Goal: Task Accomplishment & Management: Use online tool/utility

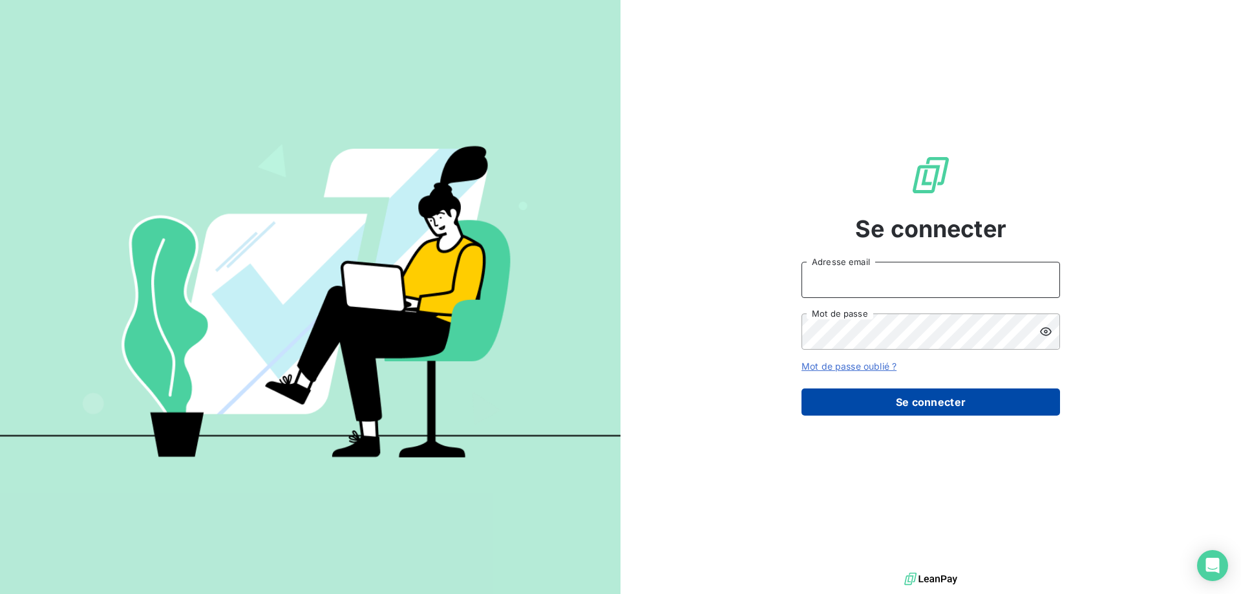
type input "[EMAIL_ADDRESS][DOMAIN_NAME]"
click at [868, 397] on button "Se connecter" at bounding box center [931, 402] width 259 height 27
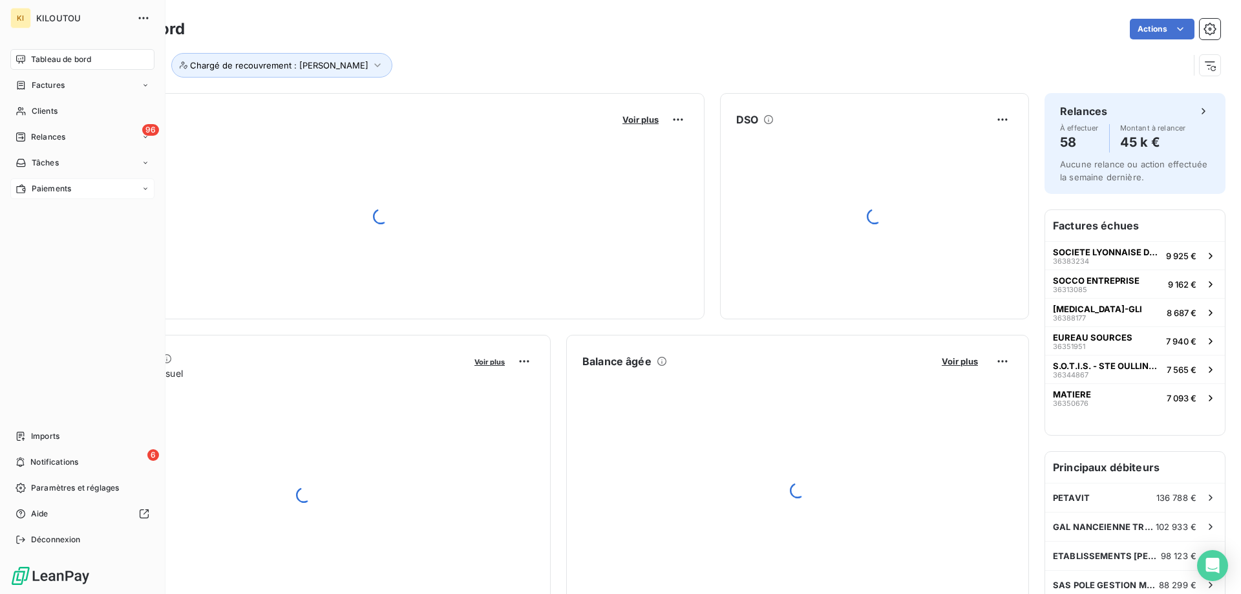
click at [54, 191] on span "Paiements" at bounding box center [51, 189] width 39 height 12
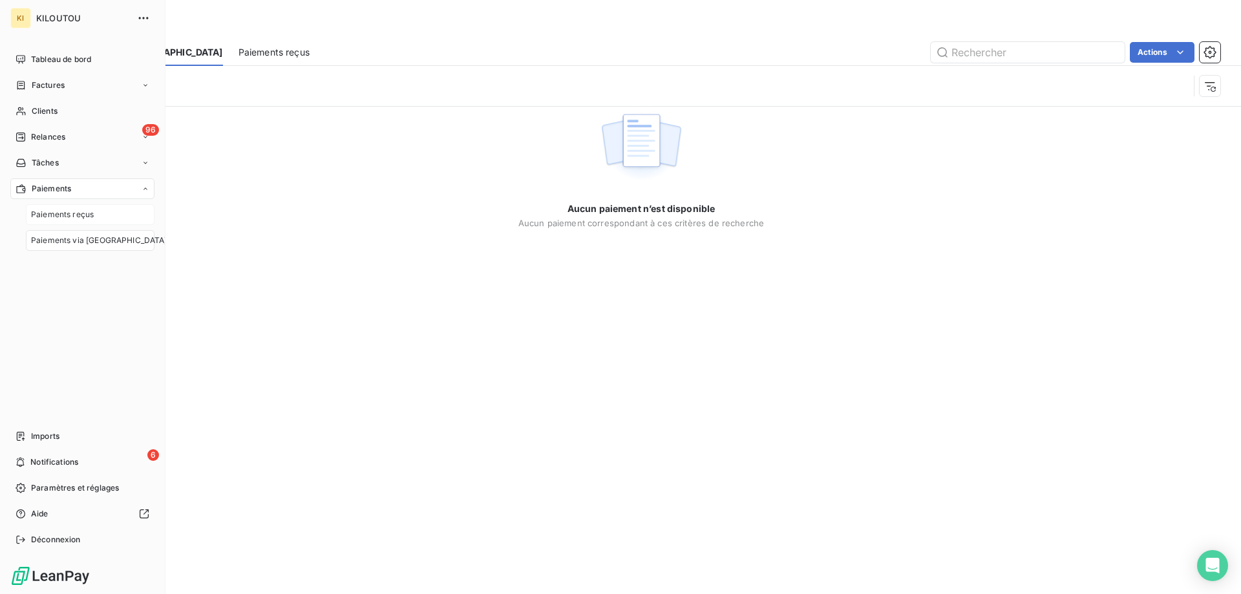
click at [68, 219] on span "Paiements reçus" at bounding box center [62, 215] width 63 height 12
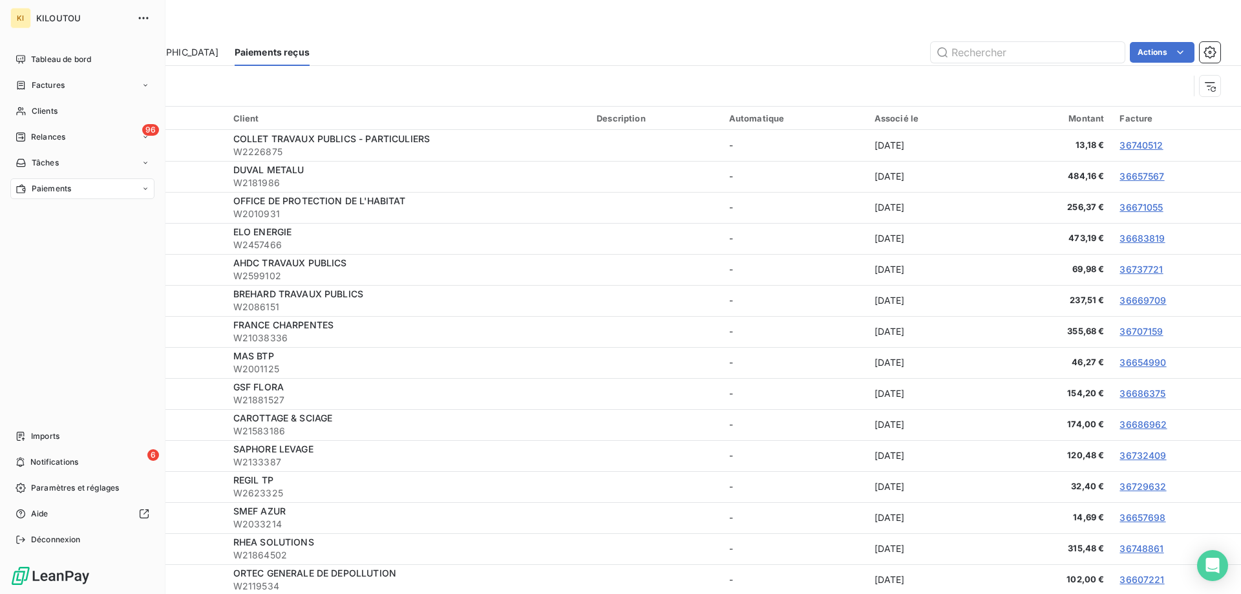
click at [61, 191] on span "Paiements" at bounding box center [51, 189] width 39 height 12
click at [67, 240] on span "Paiements via [GEOGRAPHIC_DATA]" at bounding box center [99, 241] width 136 height 12
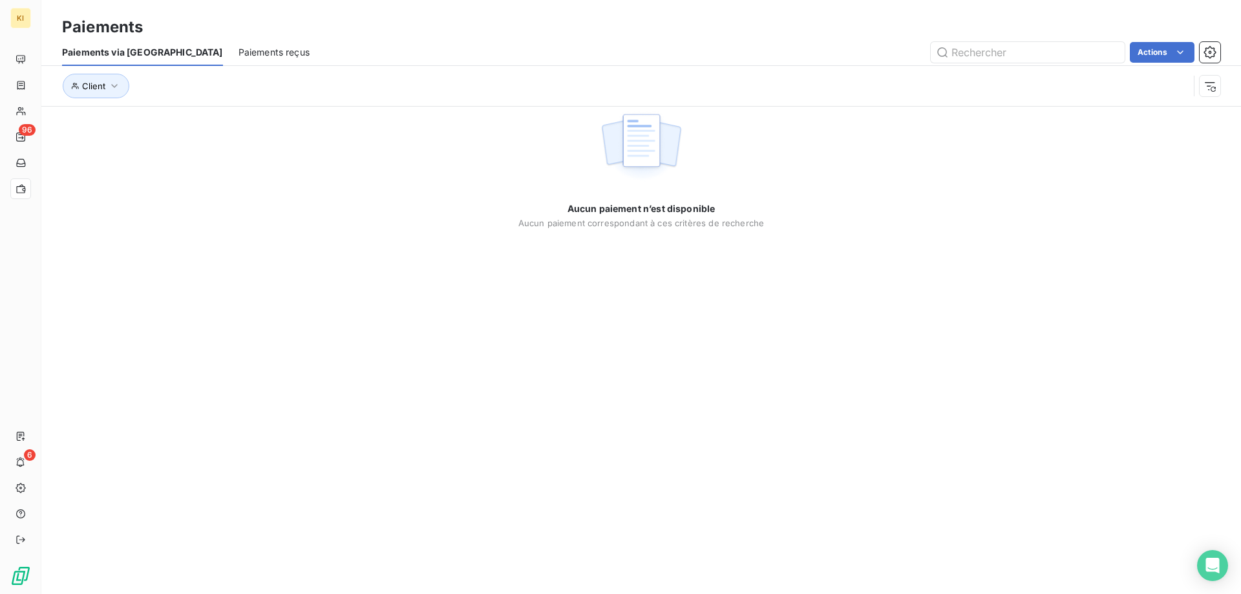
click at [239, 53] on span "Paiements reçus" at bounding box center [274, 52] width 71 height 13
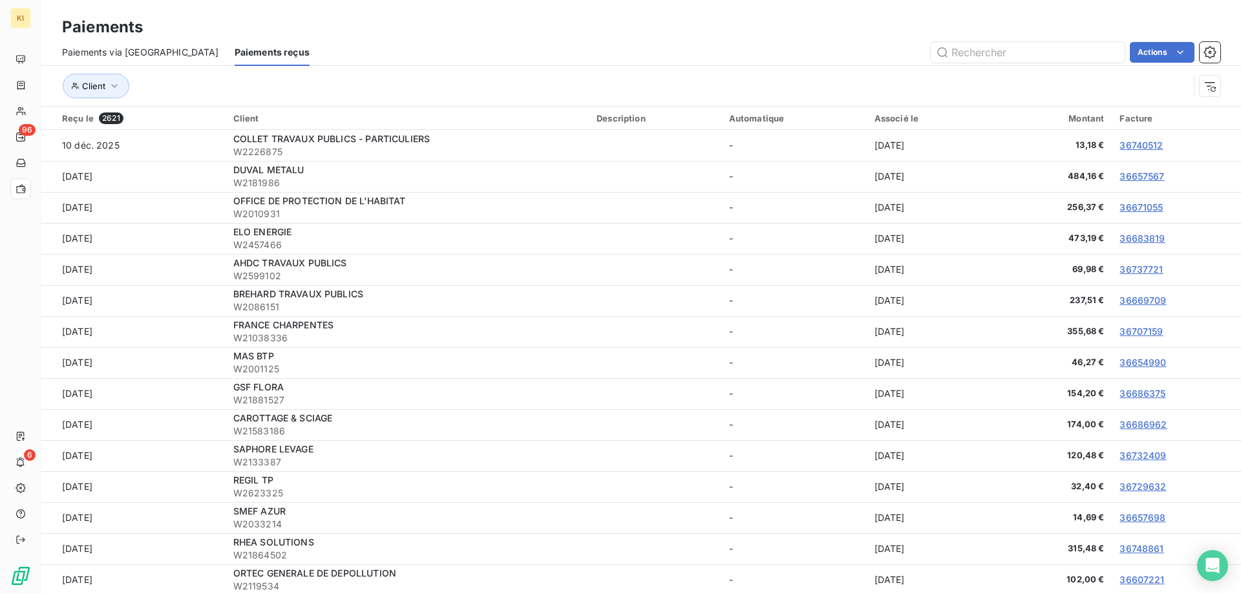
click at [136, 54] on span "Paiements via [GEOGRAPHIC_DATA]" at bounding box center [140, 52] width 157 height 13
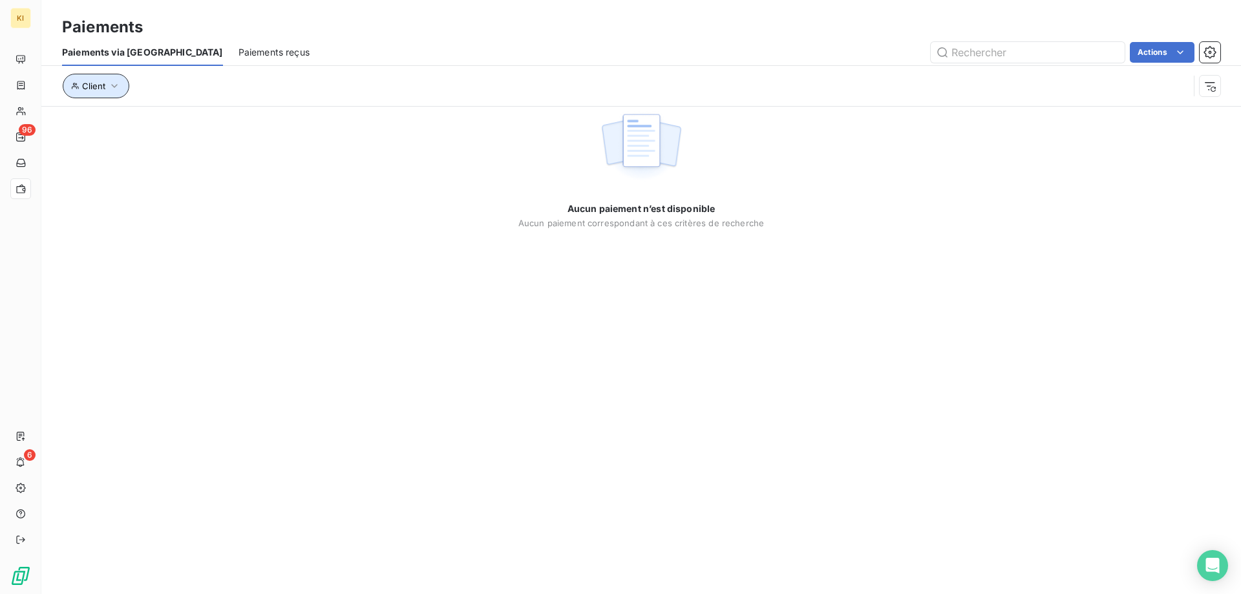
click at [117, 81] on icon "button" at bounding box center [114, 86] width 13 height 13
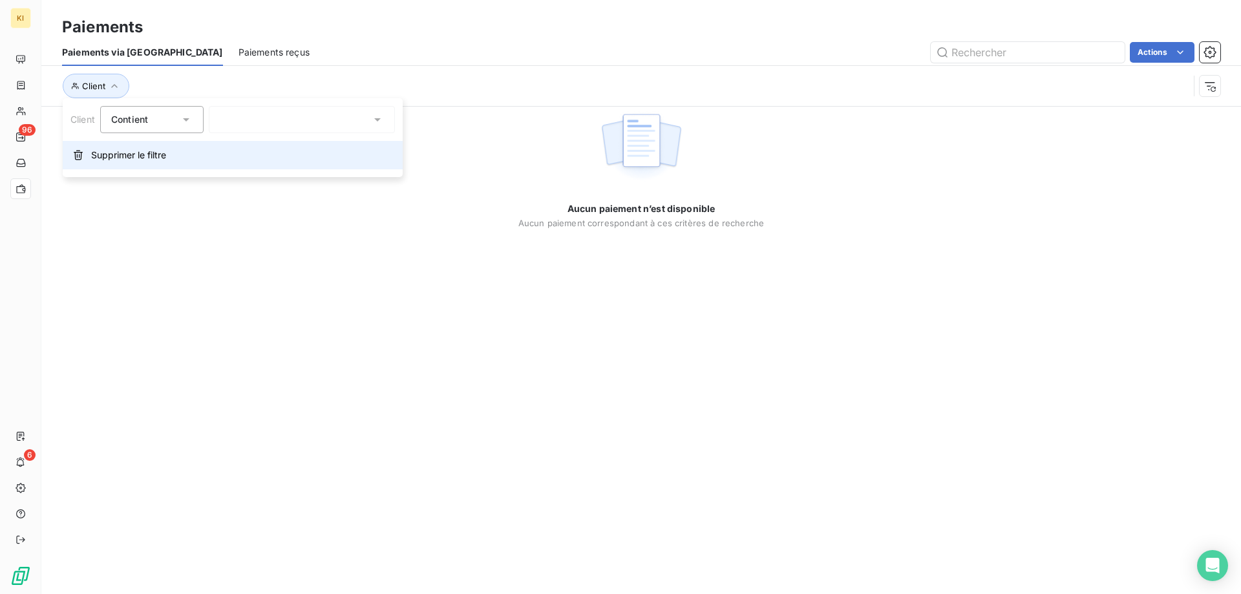
click at [125, 160] on span "Supprimer le filtre" at bounding box center [128, 155] width 75 height 13
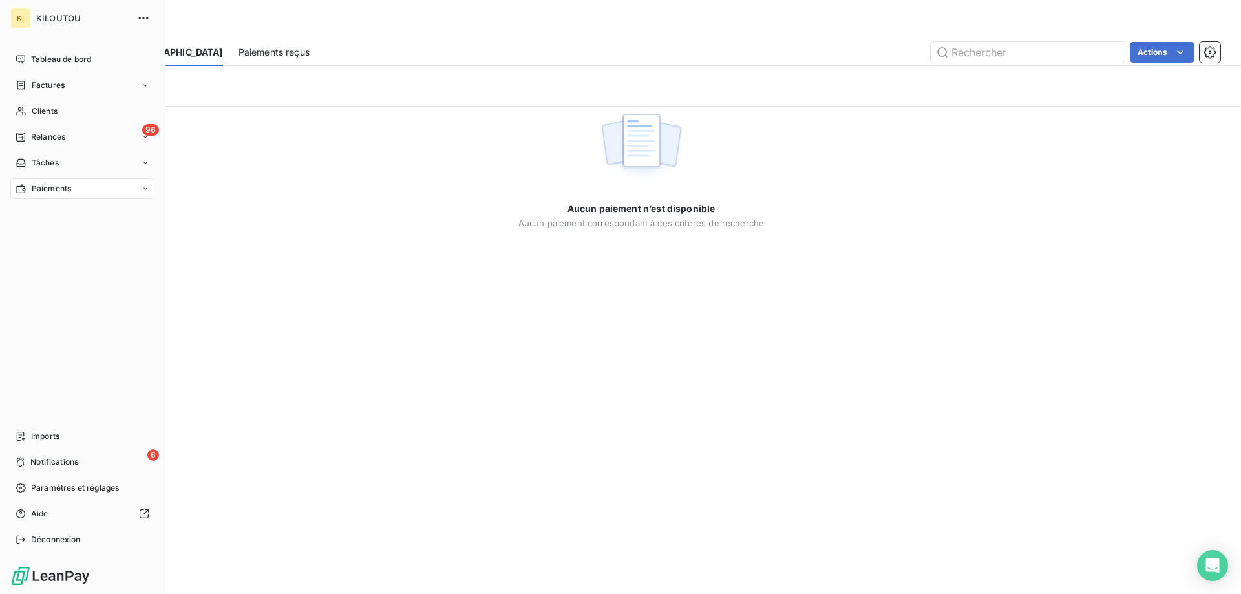
click at [70, 185] on span "Paiements" at bounding box center [51, 189] width 39 height 12
click at [80, 215] on span "Paiements reçus" at bounding box center [62, 215] width 63 height 12
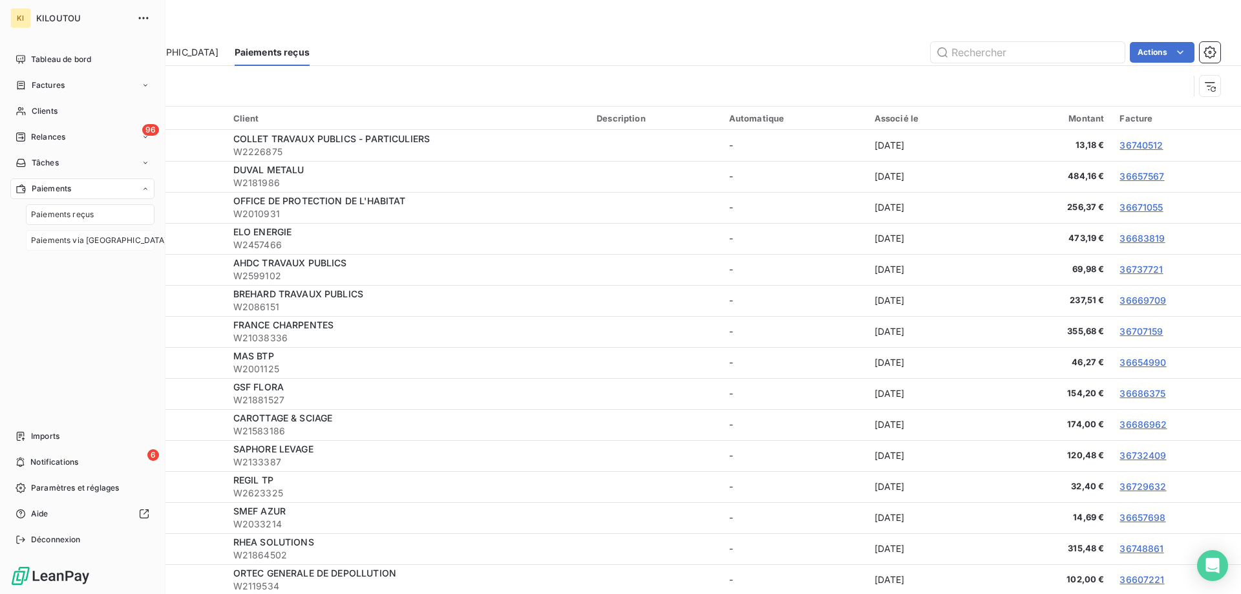
click at [83, 237] on span "Paiements via [GEOGRAPHIC_DATA]" at bounding box center [99, 241] width 136 height 12
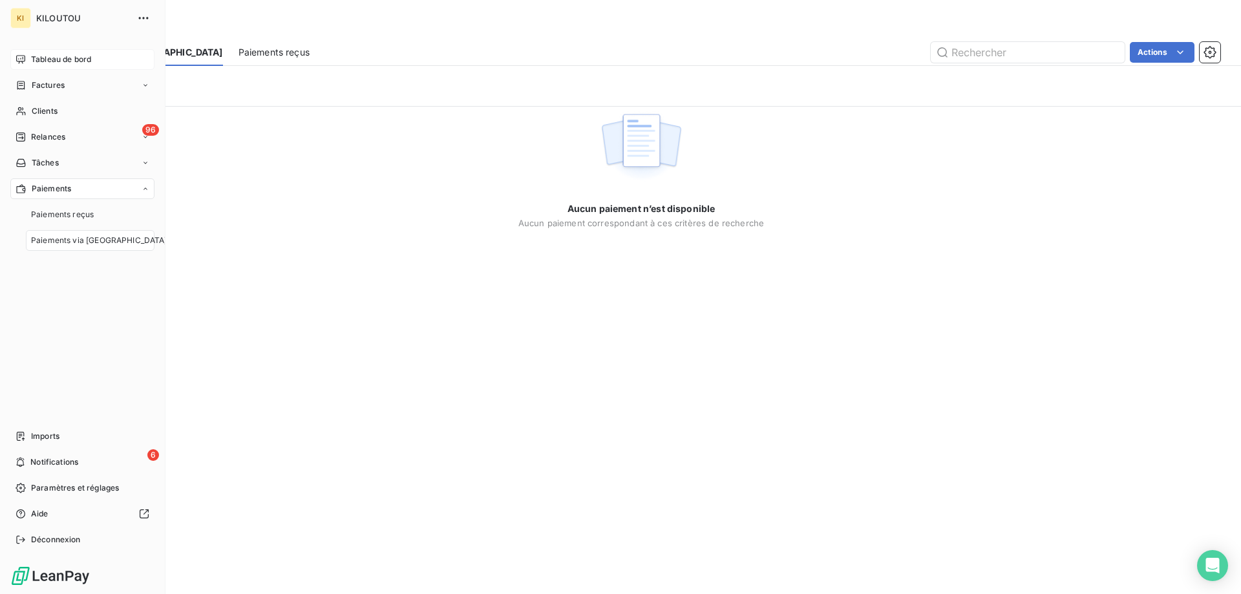
click at [78, 54] on span "Tableau de bord" at bounding box center [61, 60] width 60 height 12
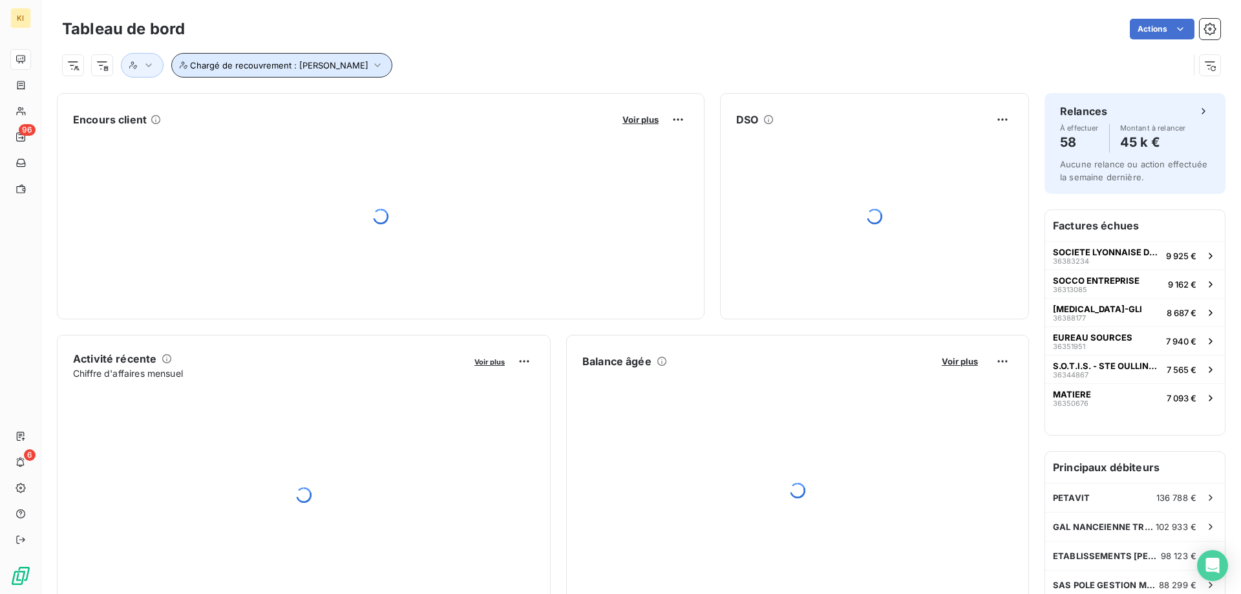
click at [230, 59] on button "Chargé de recouvrement : [PERSON_NAME]" at bounding box center [281, 65] width 221 height 25
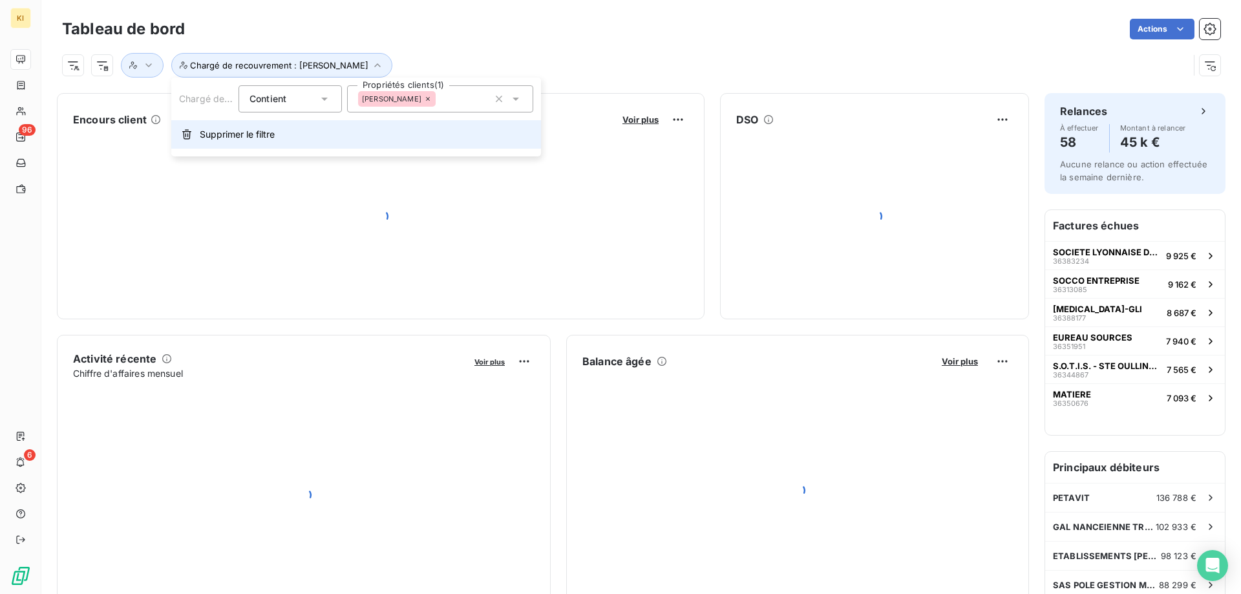
click at [229, 142] on button "Supprimer le filtre" at bounding box center [356, 134] width 370 height 28
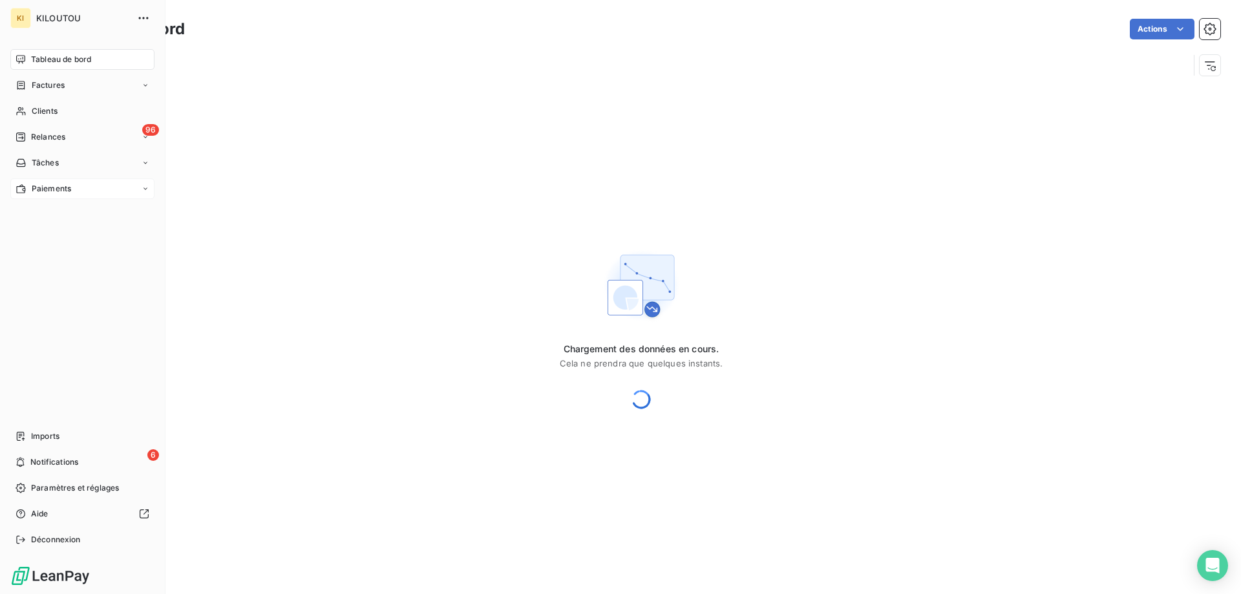
click at [67, 186] on span "Paiements" at bounding box center [51, 189] width 39 height 12
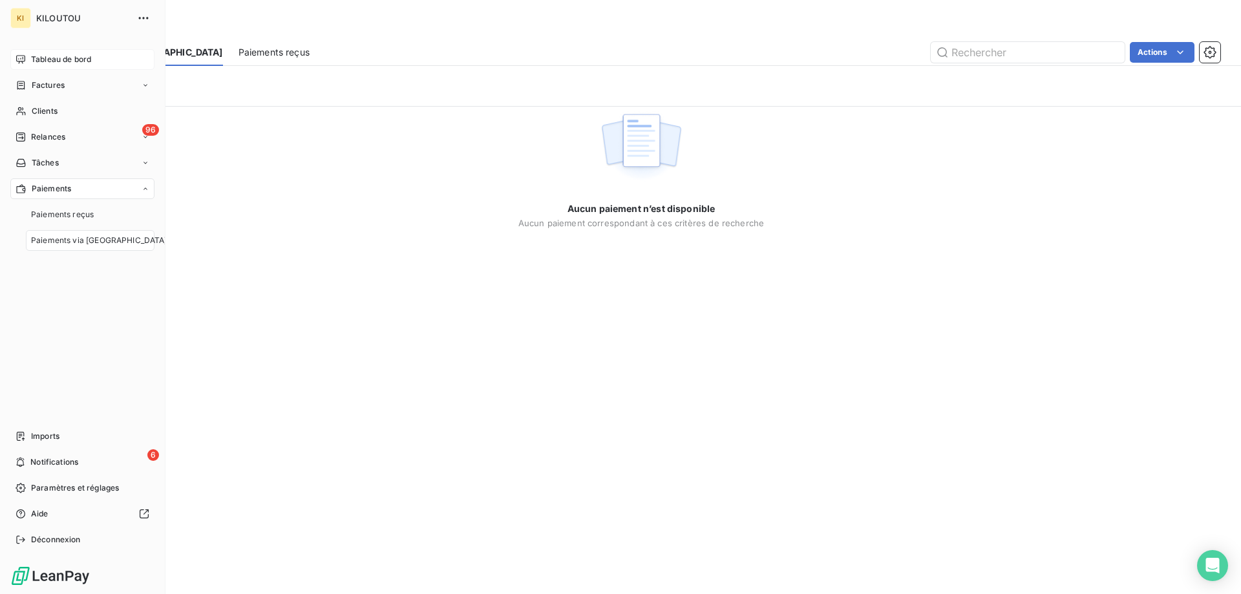
click at [87, 239] on span "Paiements via [GEOGRAPHIC_DATA]" at bounding box center [99, 241] width 136 height 12
click at [69, 57] on span "Tableau de bord" at bounding box center [61, 60] width 60 height 12
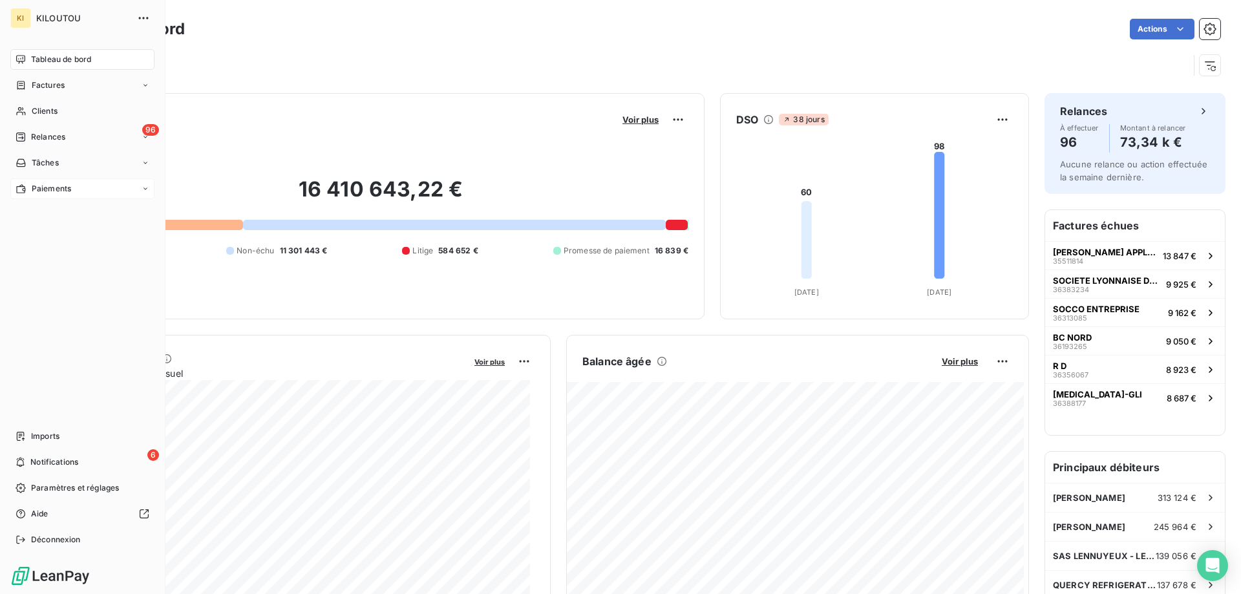
click at [63, 183] on span "Paiements" at bounding box center [51, 189] width 39 height 12
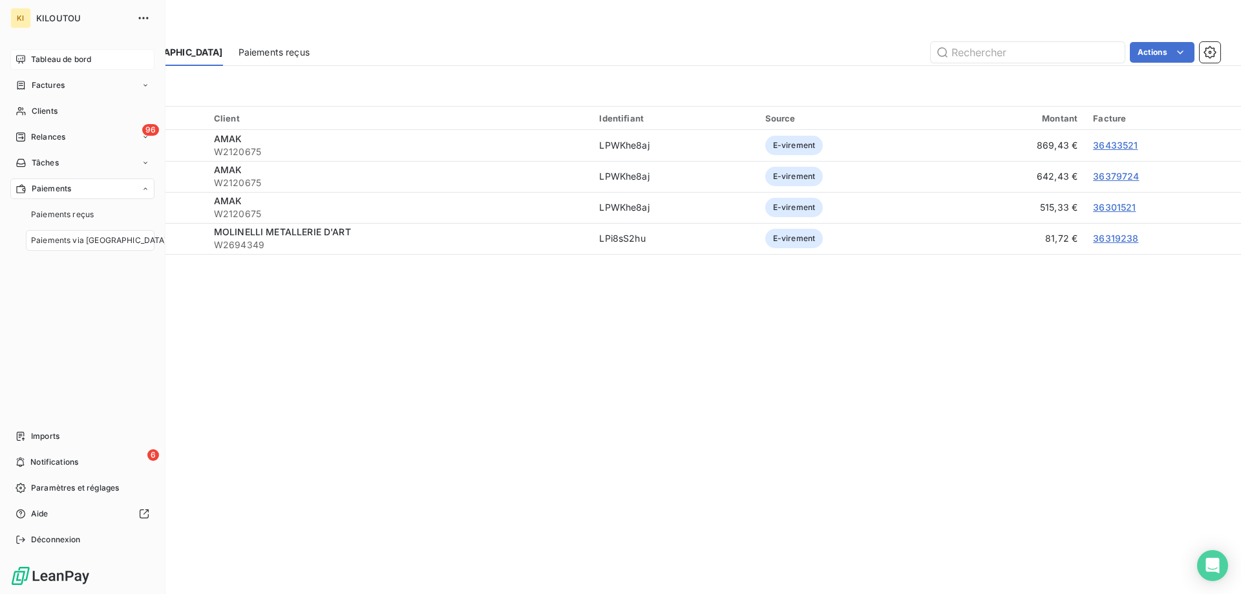
click at [74, 235] on span "Paiements via [GEOGRAPHIC_DATA]" at bounding box center [99, 241] width 136 height 12
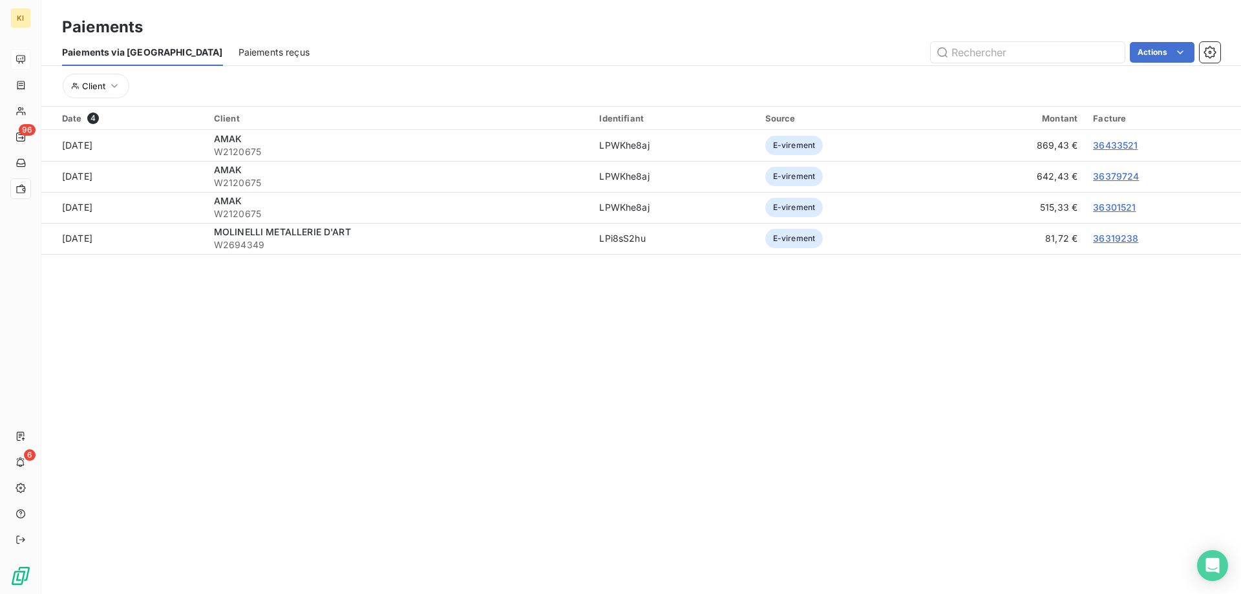
click at [212, 293] on div "Date 4 Client Identifiant Source Montant Facture [DATE] AMAK W2120675 LPWKhe8aj…" at bounding box center [641, 203] width 1200 height 192
click at [108, 85] on icon "button" at bounding box center [114, 86] width 13 height 13
click at [107, 85] on button "Client" at bounding box center [96, 86] width 67 height 25
click at [239, 47] on span "Paiements reçus" at bounding box center [274, 52] width 71 height 13
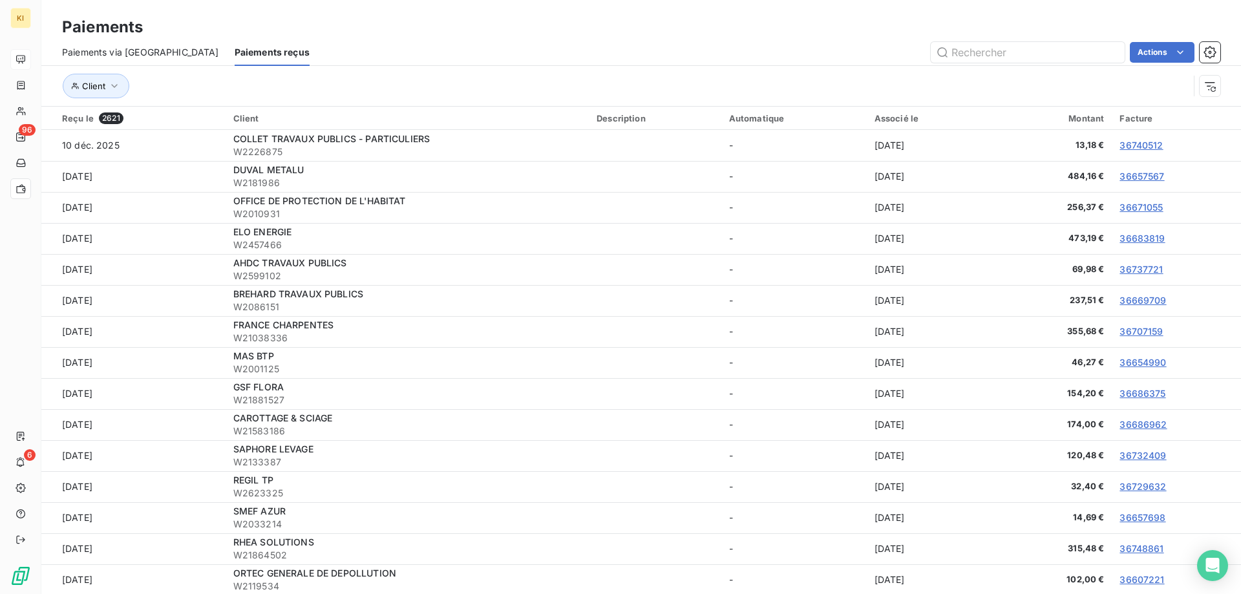
click at [112, 54] on span "Paiements via [GEOGRAPHIC_DATA]" at bounding box center [140, 52] width 157 height 13
